Goal: Task Accomplishment & Management: Complete application form

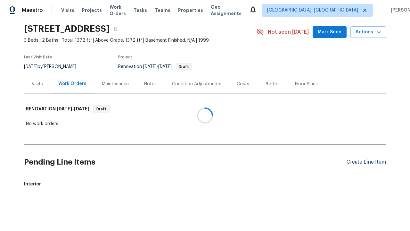
click at [366, 159] on div "Create Line Item" at bounding box center [365, 162] width 39 height 6
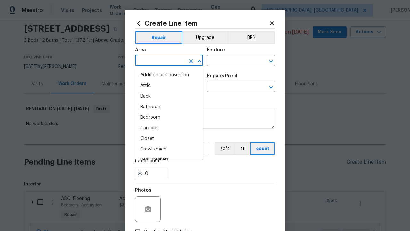
scroll to position [161, 0]
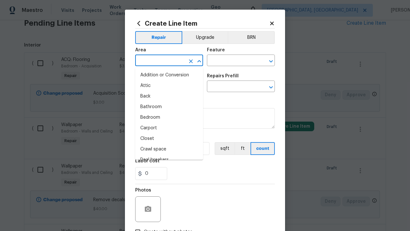
click at [169, 117] on li "Bedroom" at bounding box center [169, 117] width 68 height 11
type input "Bedroom"
type input "Flooring"
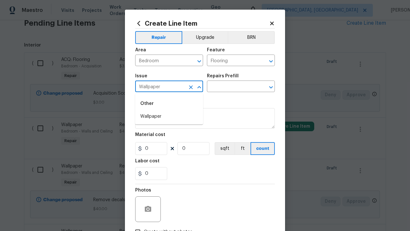
click at [169, 116] on li "Wallpaper" at bounding box center [169, 116] width 68 height 11
type input "Wallpaper"
type input "Remove decals"
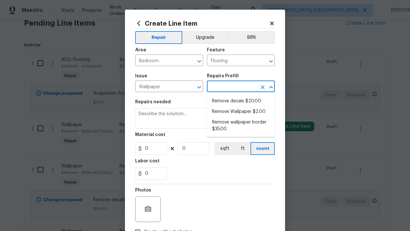
click at [241, 101] on li "Remove decals $20.00" at bounding box center [241, 101] width 68 height 11
type input "Walls and Ceiling"
type input "Remove decals $20.00"
type textarea "Remove decals from door/wall/ceiling"
type input "20"
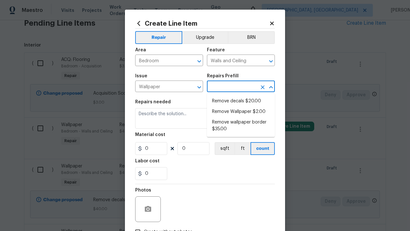
type input "1"
type input "Remove decals $20.00"
type input "2"
click at [224, 148] on button "sqft" at bounding box center [225, 148] width 20 height 13
click at [138, 225] on input "Create without photos" at bounding box center [138, 231] width 12 height 12
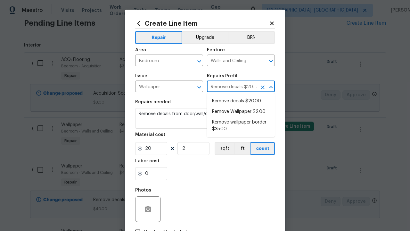
checkbox input "true"
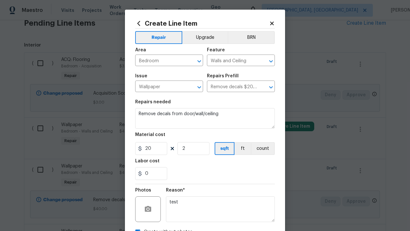
type textarea "test"
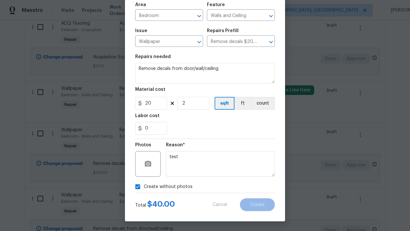
click at [43, 27] on input "checkbox" at bounding box center [43, 26] width 18 height 13
checkbox input "true"
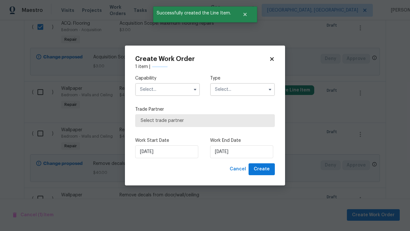
click at [167, 83] on input "text" at bounding box center [167, 89] width 65 height 13
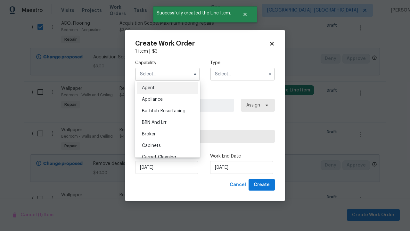
scroll to position [23, 0]
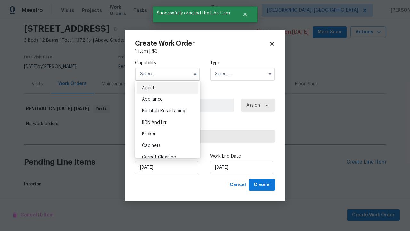
type input "General Contractor"
click at [242, 74] on input "text" at bounding box center [242, 74] width 65 height 13
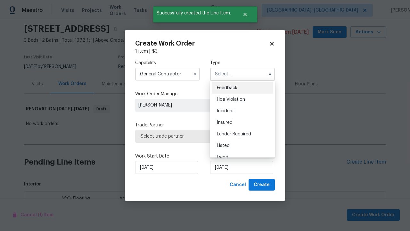
scroll to position [198, 0]
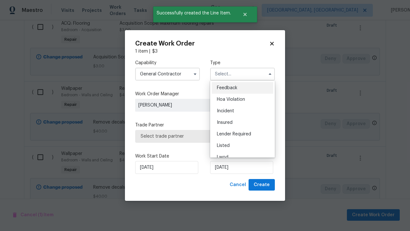
click at [228, 189] on span "Renovation" at bounding box center [229, 191] width 24 height 4
type input "Renovation"
click at [200, 136] on span "Select trade partner" at bounding box center [205, 136] width 129 height 6
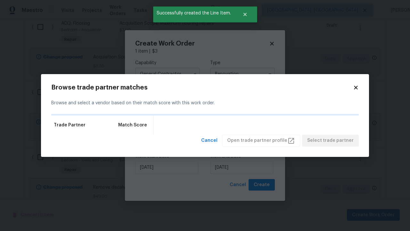
scroll to position [0, 0]
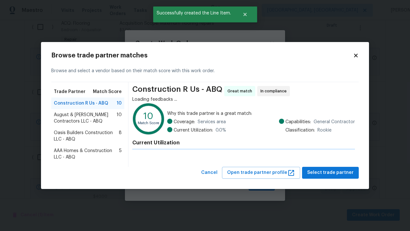
click at [332, 176] on span "Select trade partner" at bounding box center [330, 172] width 46 height 8
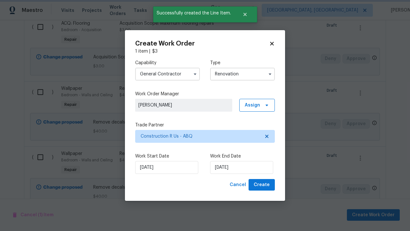
click at [262, 184] on span "Create" at bounding box center [262, 185] width 16 height 8
